Goal: Task Accomplishment & Management: Manage account settings

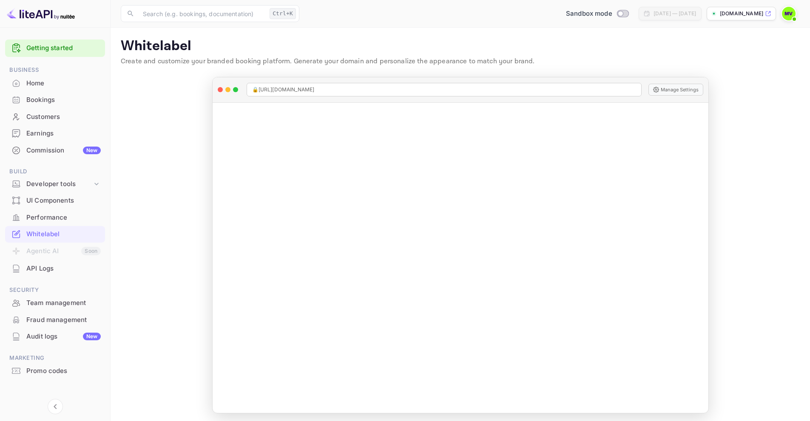
click at [788, 14] on img at bounding box center [789, 14] width 14 height 14
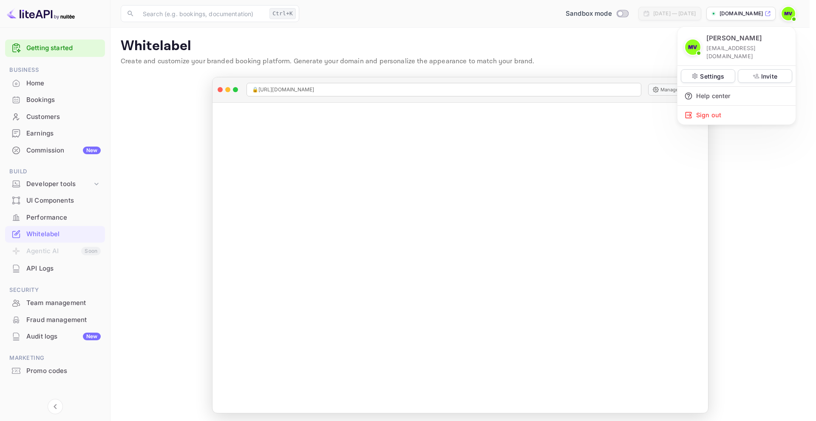
click at [622, 57] on div at bounding box center [408, 210] width 816 height 421
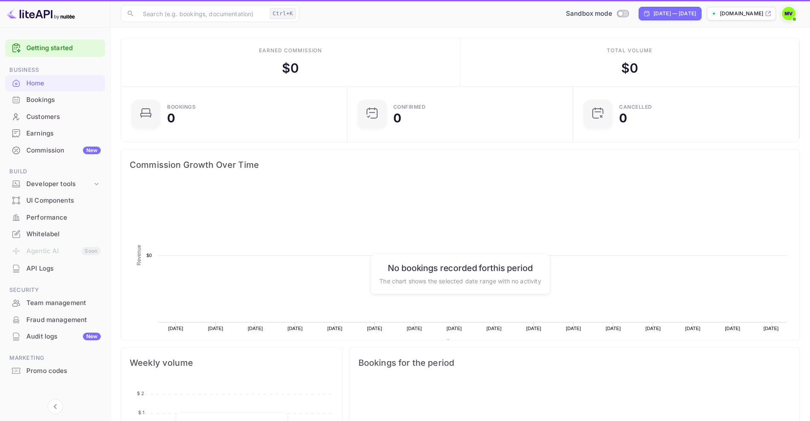
scroll to position [132, 214]
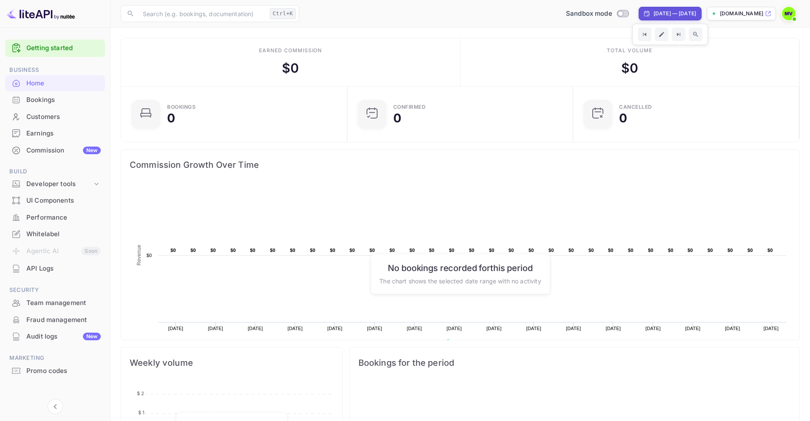
click at [554, 49] on div "Total volume $ 0" at bounding box center [629, 62] width 339 height 48
click at [787, 15] on img at bounding box center [789, 14] width 14 height 14
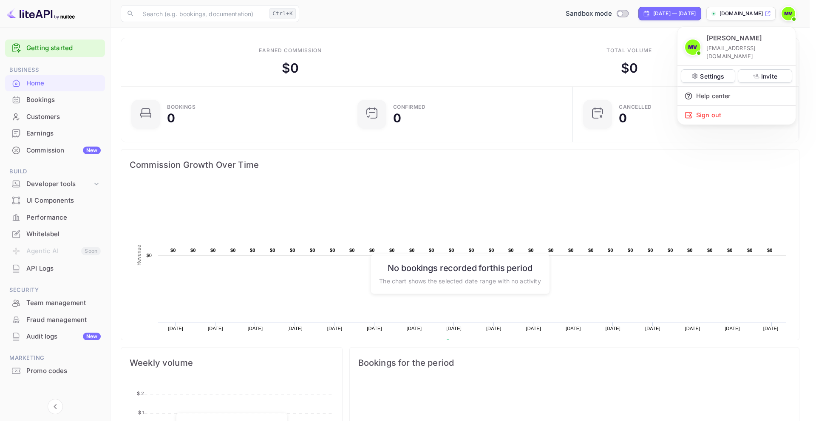
click at [713, 173] on div at bounding box center [408, 210] width 816 height 421
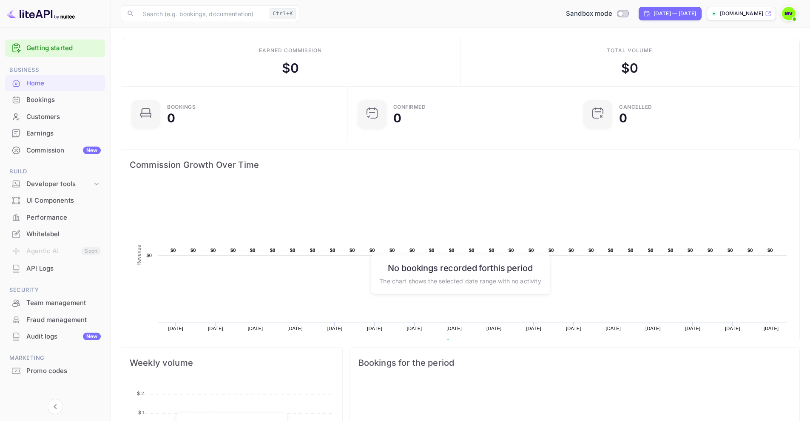
scroll to position [7, 7]
click at [789, 14] on img at bounding box center [789, 14] width 14 height 14
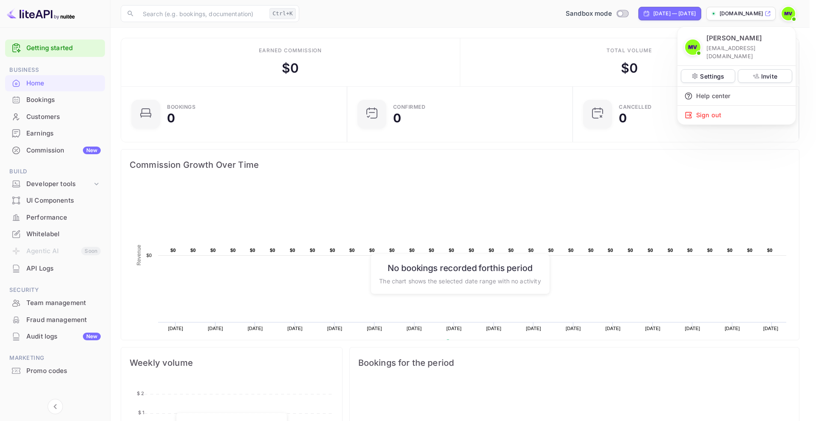
click at [554, 186] on div at bounding box center [408, 210] width 816 height 421
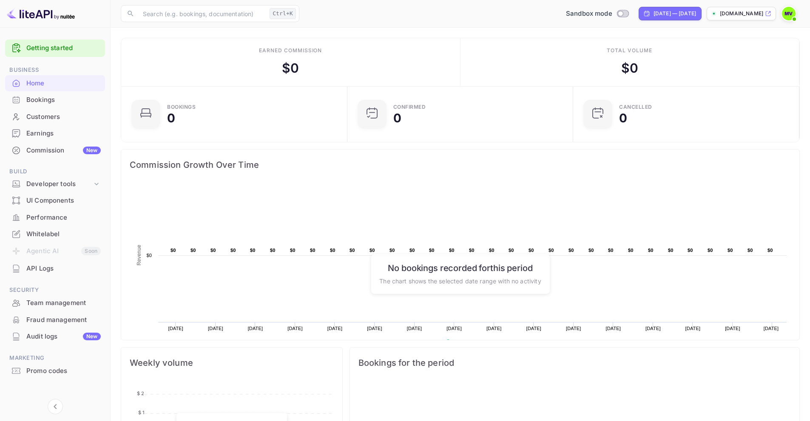
click at [555, 178] on div "Commission Growth Over Time" at bounding box center [460, 165] width 678 height 31
click at [789, 14] on img at bounding box center [789, 14] width 14 height 14
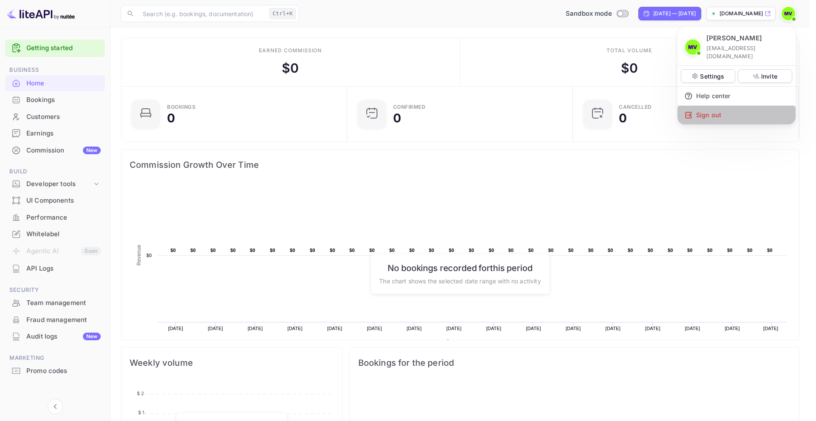
click at [718, 109] on div "Sign out" at bounding box center [737, 115] width 118 height 19
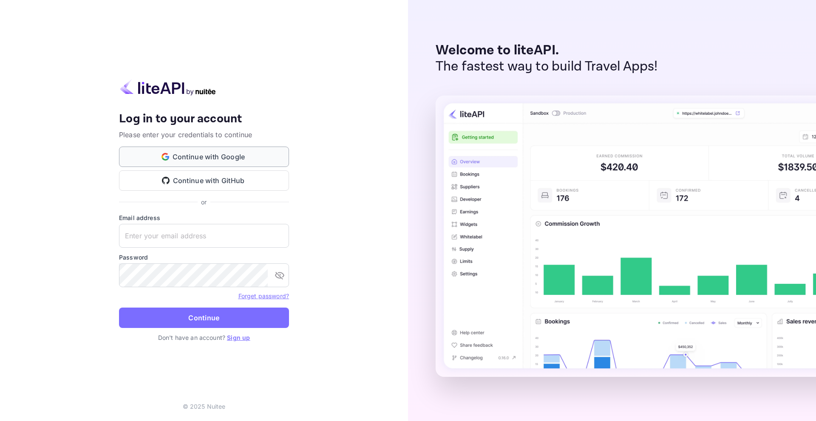
click at [233, 157] on button "Continue with Google" at bounding box center [204, 157] width 170 height 20
